Goal: Task Accomplishment & Management: Use online tool/utility

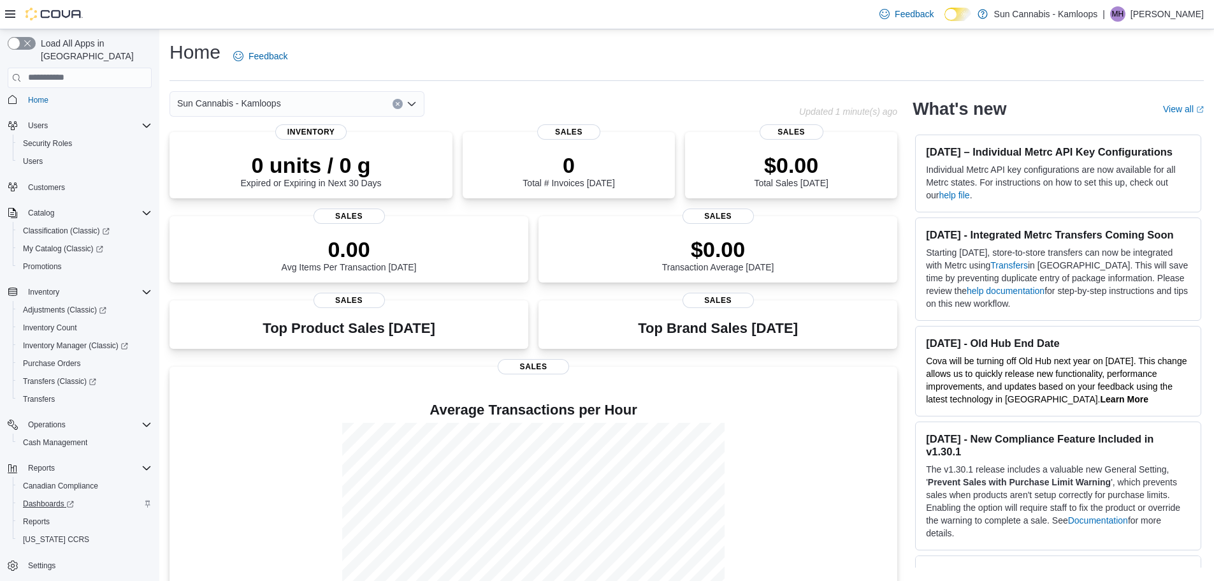
scroll to position [6, 0]
click at [41, 516] on span "Reports" at bounding box center [36, 521] width 27 height 10
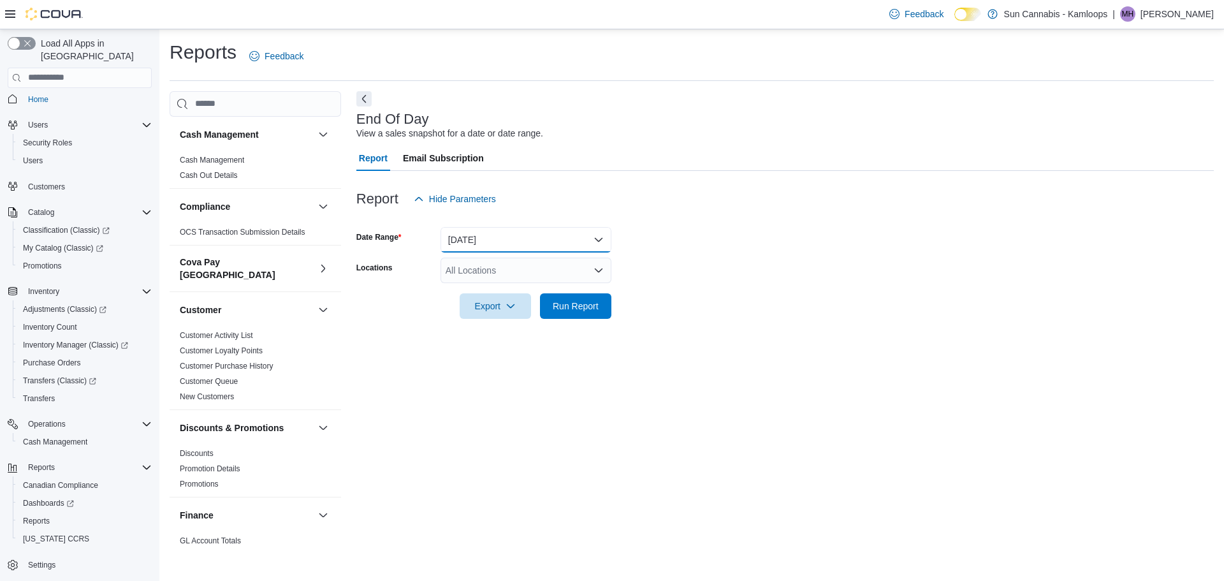
click at [537, 233] on button "[DATE]" at bounding box center [525, 239] width 171 height 25
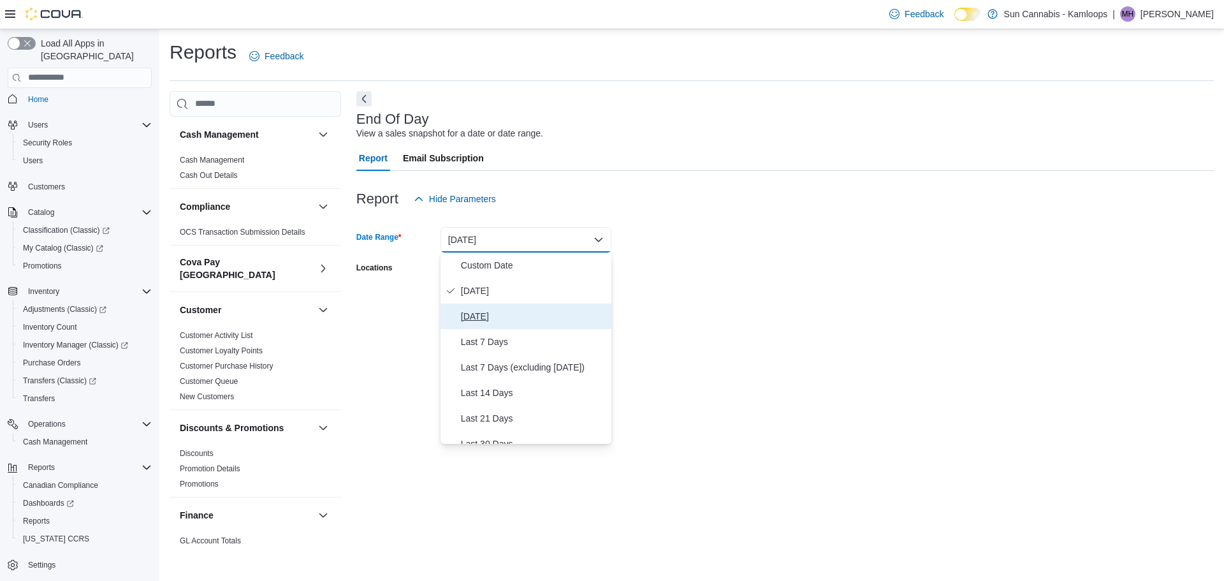
click at [498, 315] on span "[DATE]" at bounding box center [533, 315] width 145 height 15
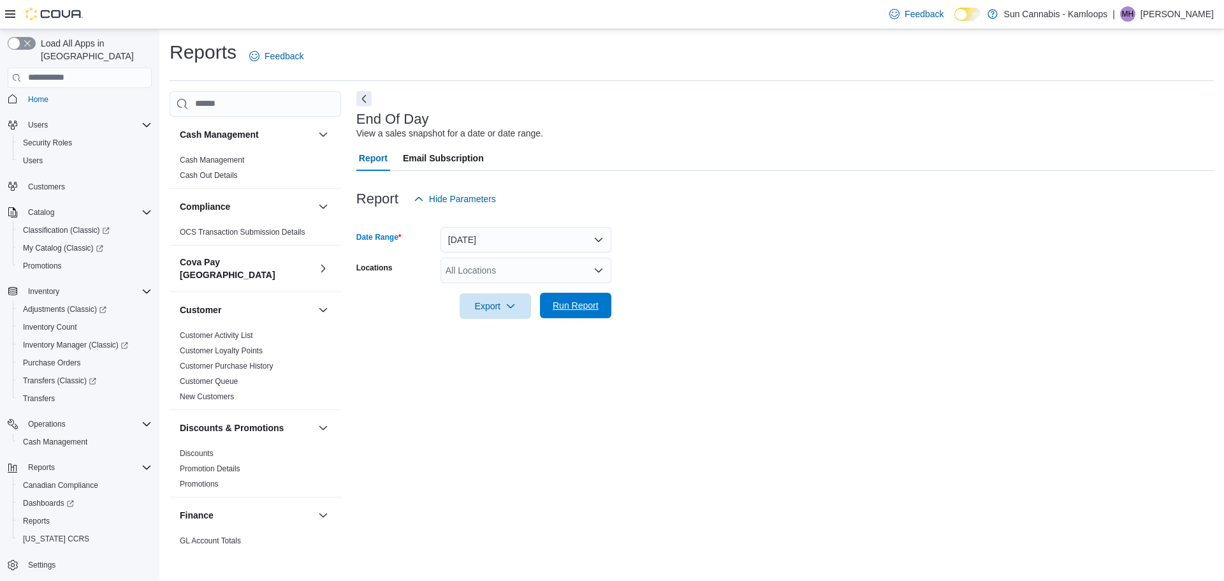
click at [563, 313] on span "Run Report" at bounding box center [575, 305] width 56 height 25
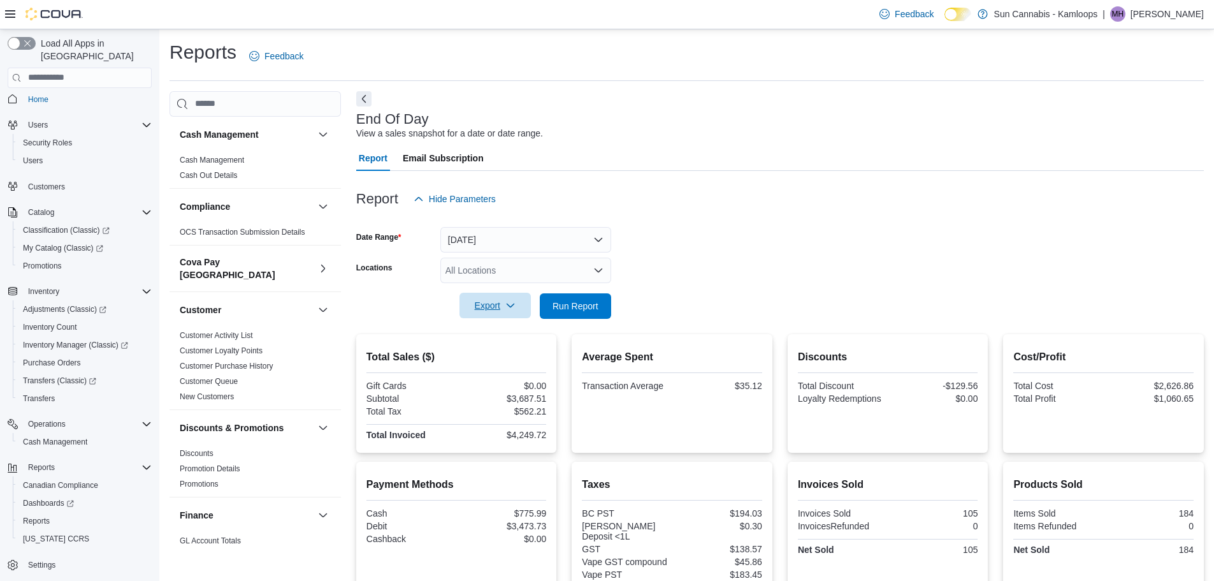
click at [499, 312] on span "Export" at bounding box center [495, 305] width 56 height 25
click at [502, 360] on span "Export to Pdf" at bounding box center [496, 357] width 57 height 10
